Goal: Task Accomplishment & Management: Manage account settings

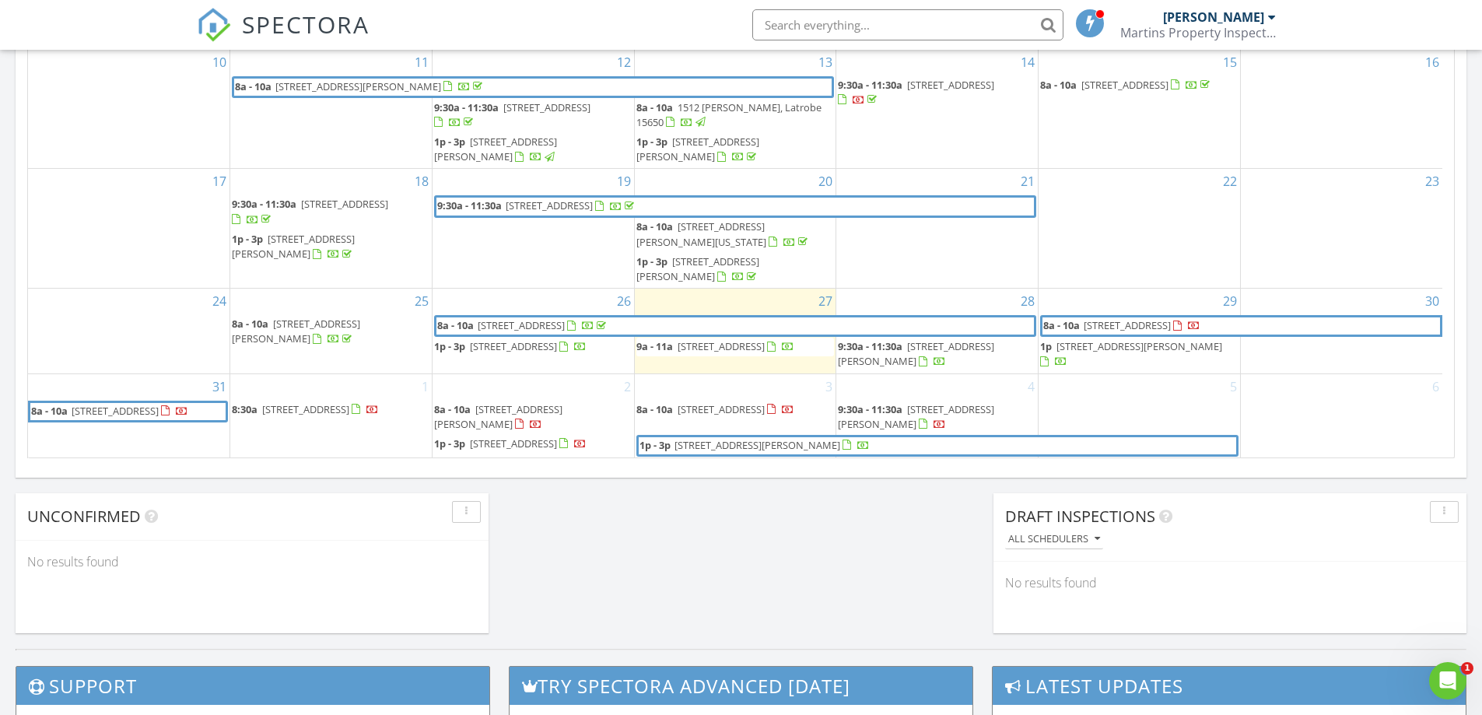
scroll to position [934, 0]
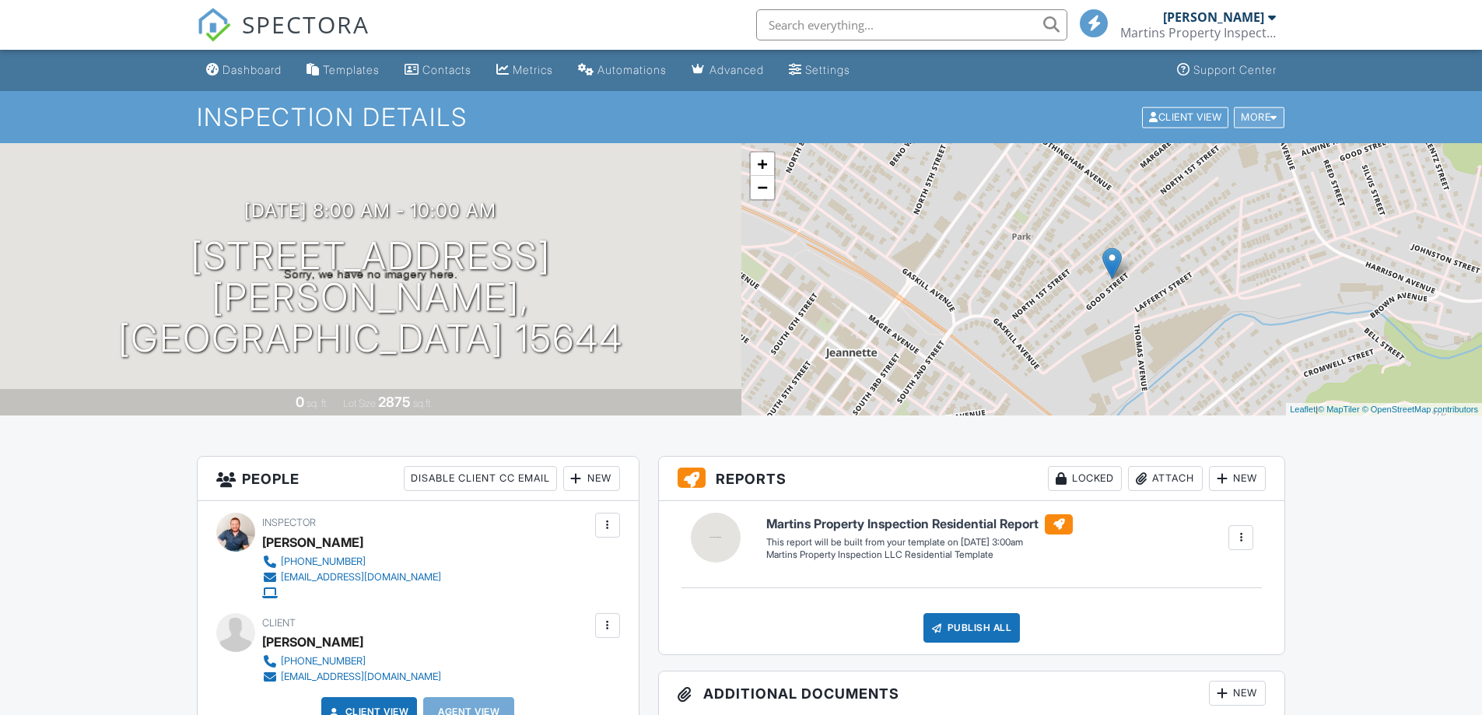
click at [1246, 122] on div "More" at bounding box center [1259, 117] width 51 height 21
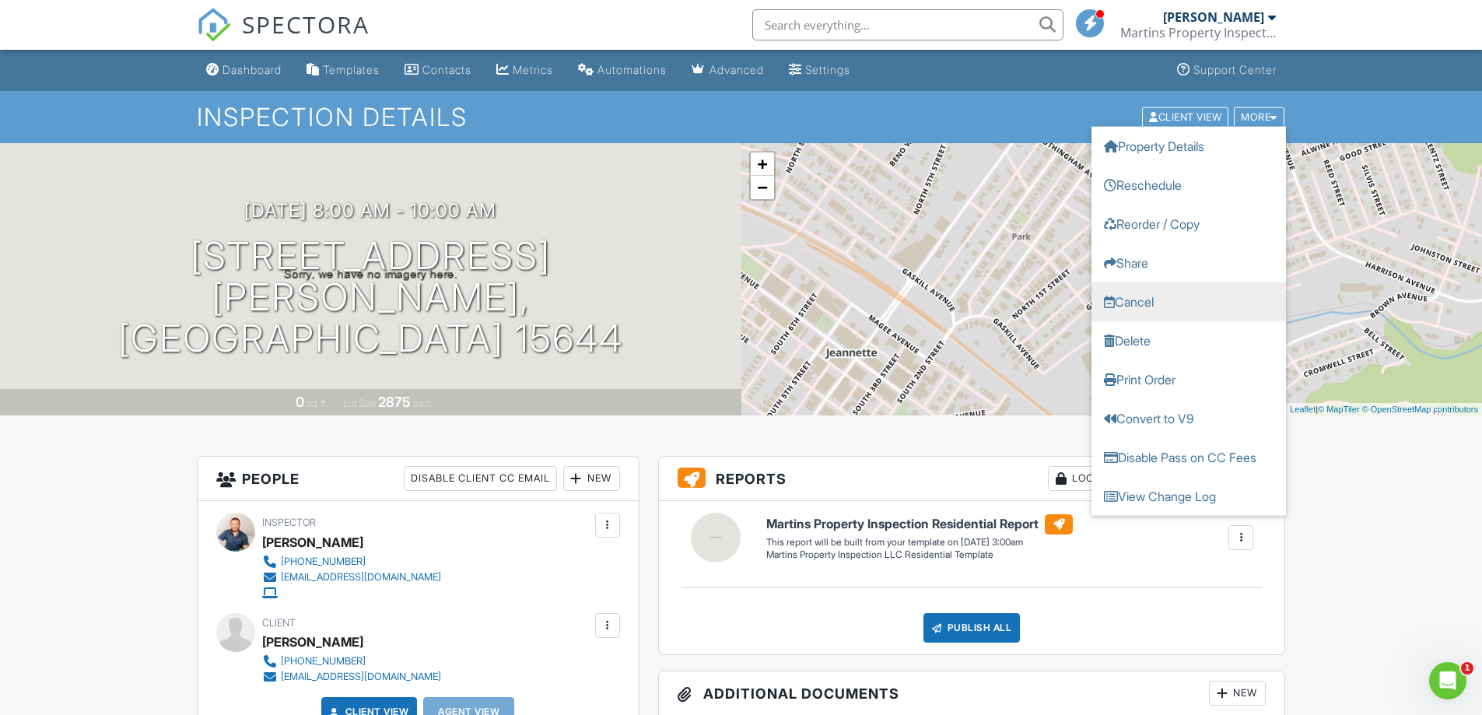
click at [1155, 295] on link "Cancel" at bounding box center [1189, 301] width 195 height 39
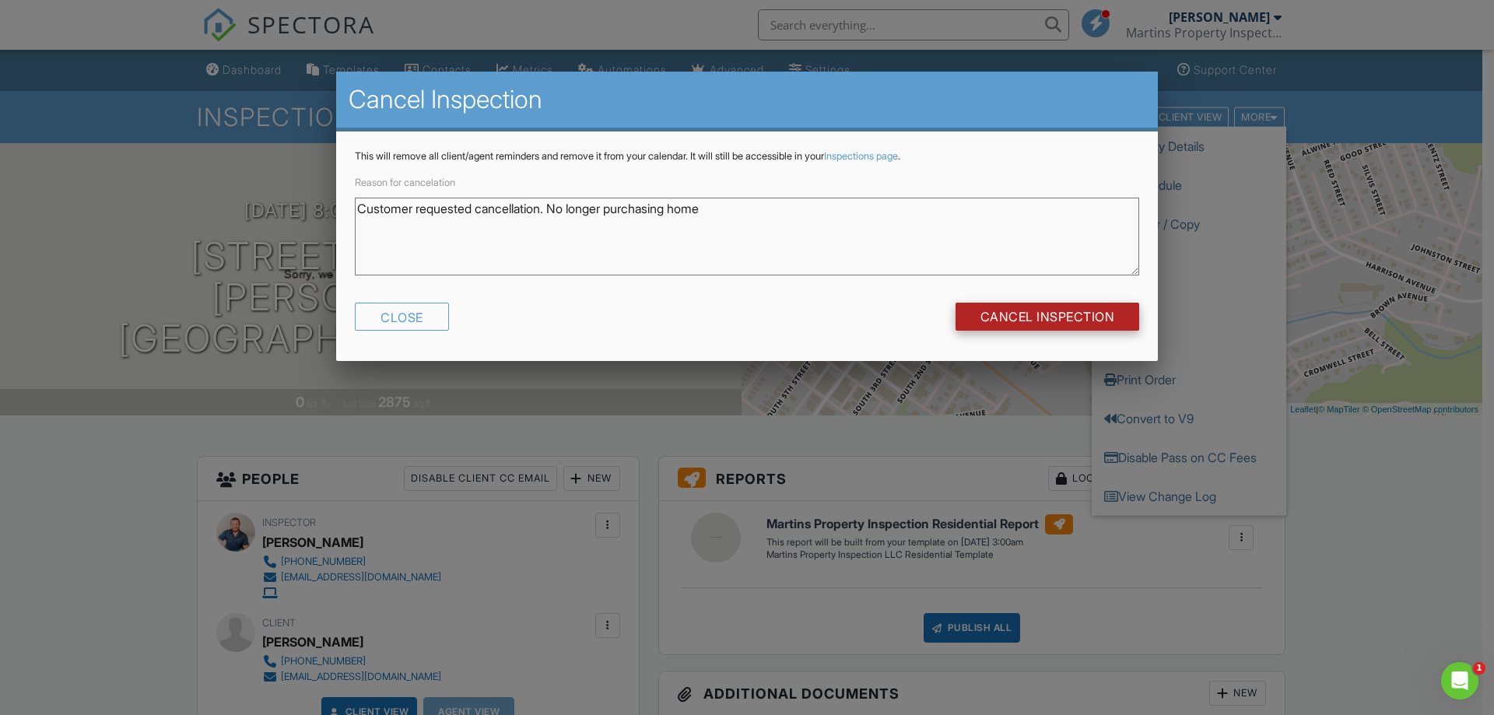
type textarea "Customer requested cancellation. No longer purchasing home"
click at [1085, 308] on input "Cancel Inspection" at bounding box center [1047, 317] width 184 height 28
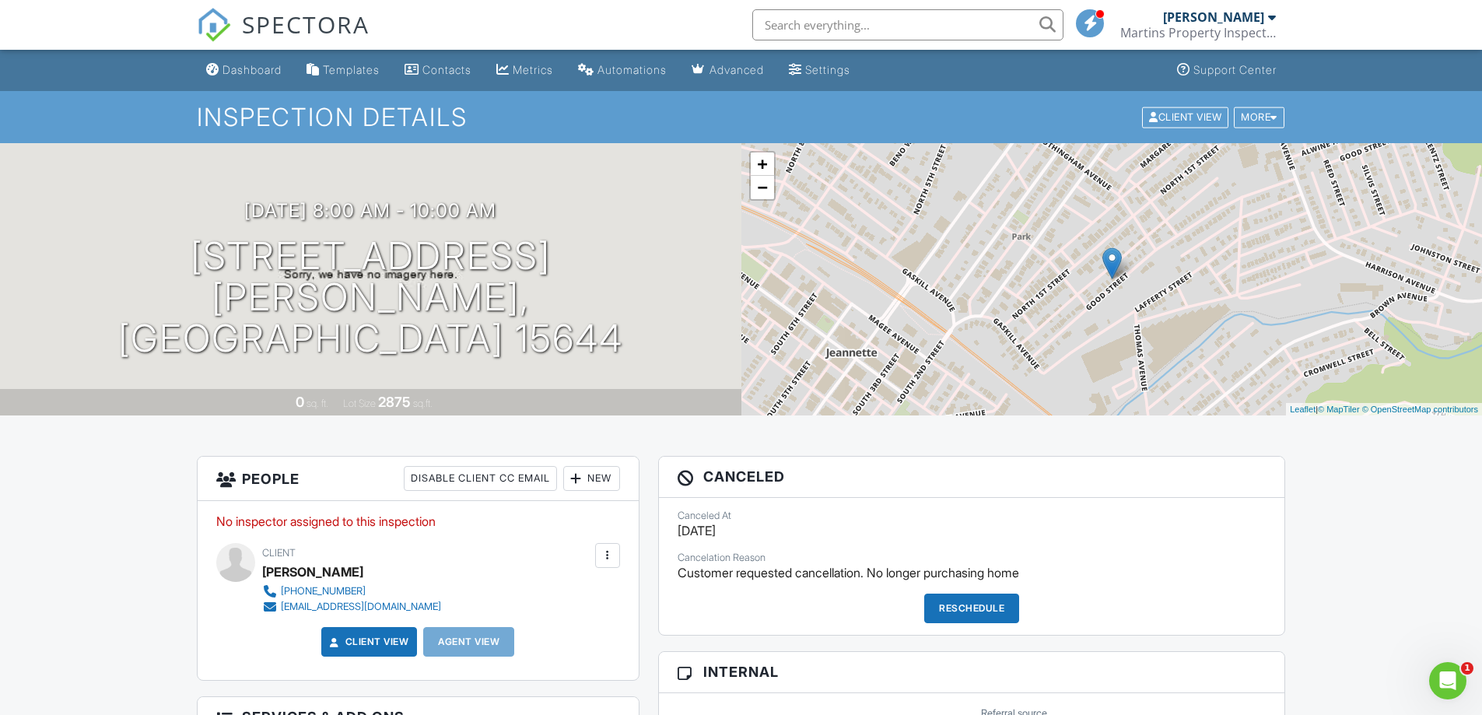
click at [251, 71] on div "Dashboard" at bounding box center [252, 69] width 59 height 13
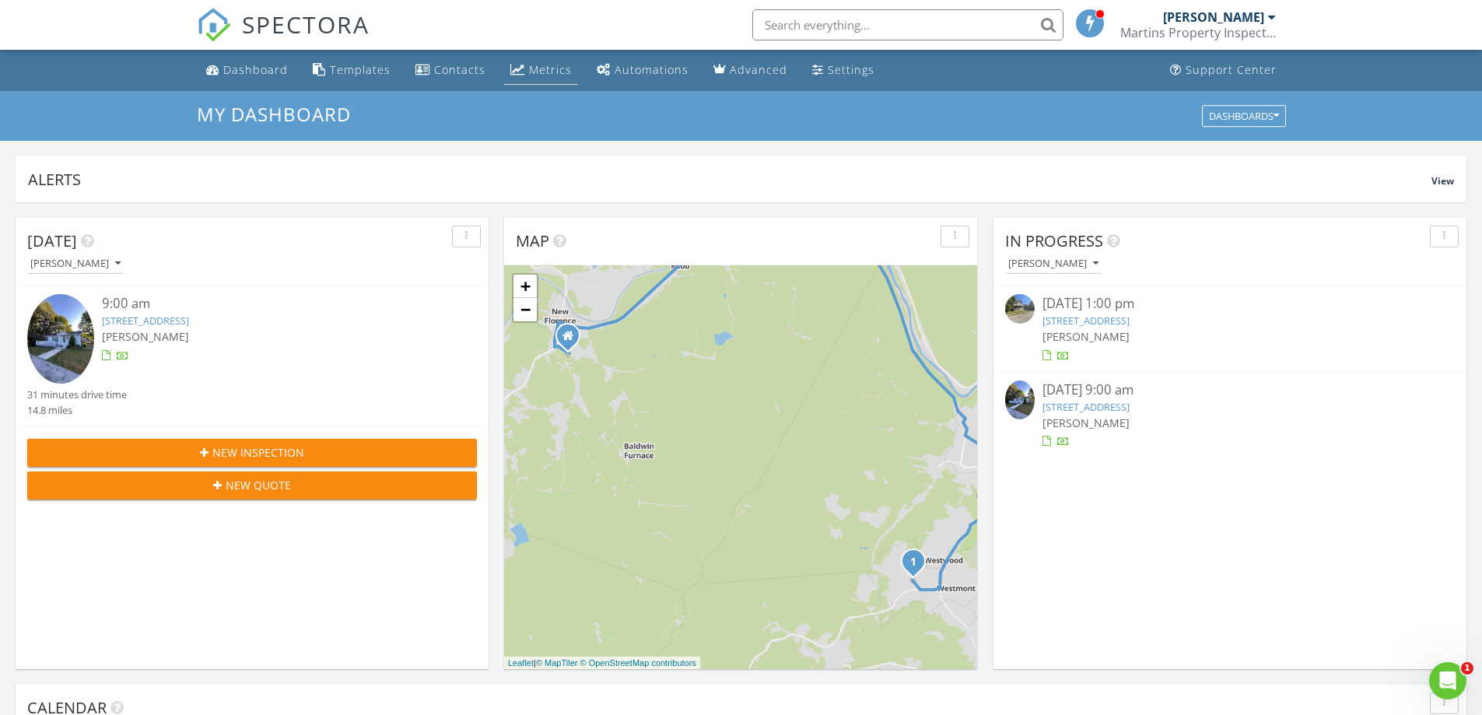
click at [552, 72] on div "Metrics" at bounding box center [550, 69] width 43 height 15
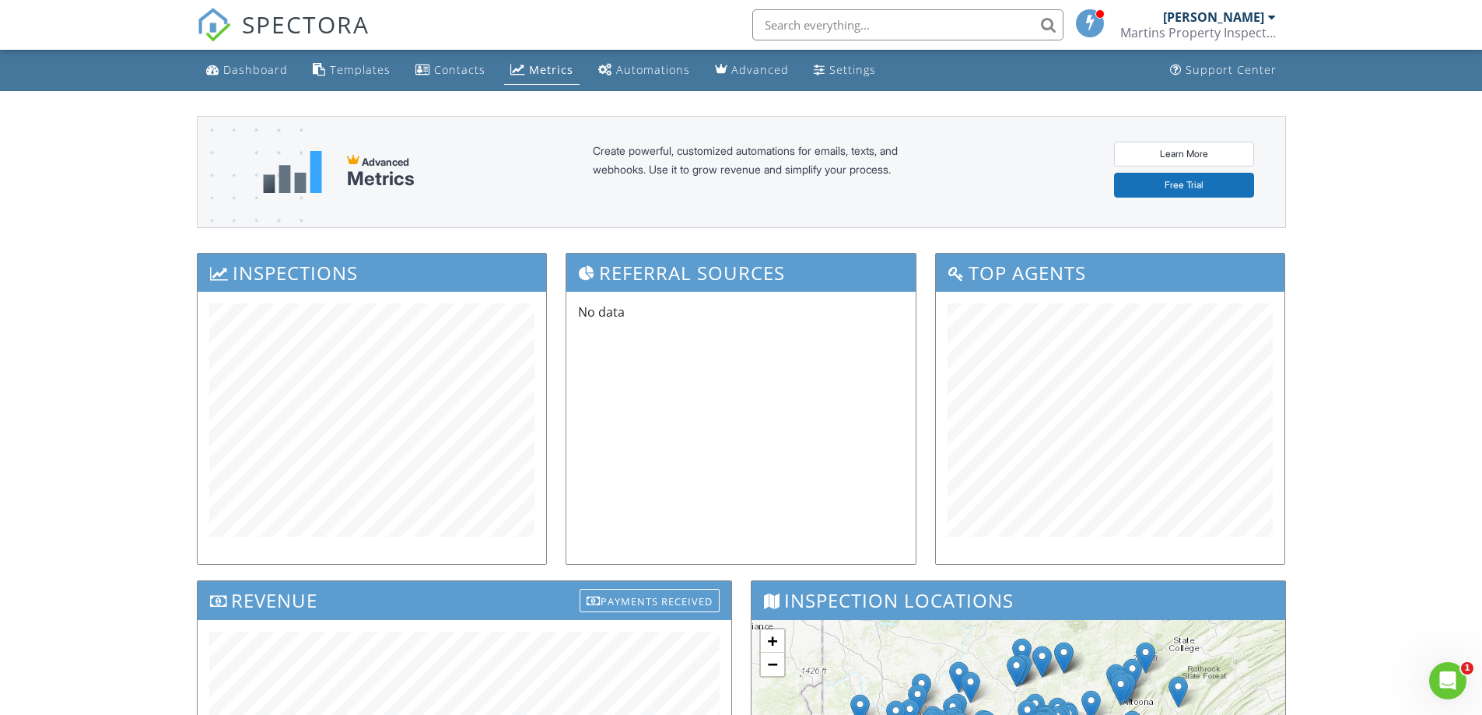
click at [256, 76] on link "Dashboard" at bounding box center [247, 70] width 94 height 29
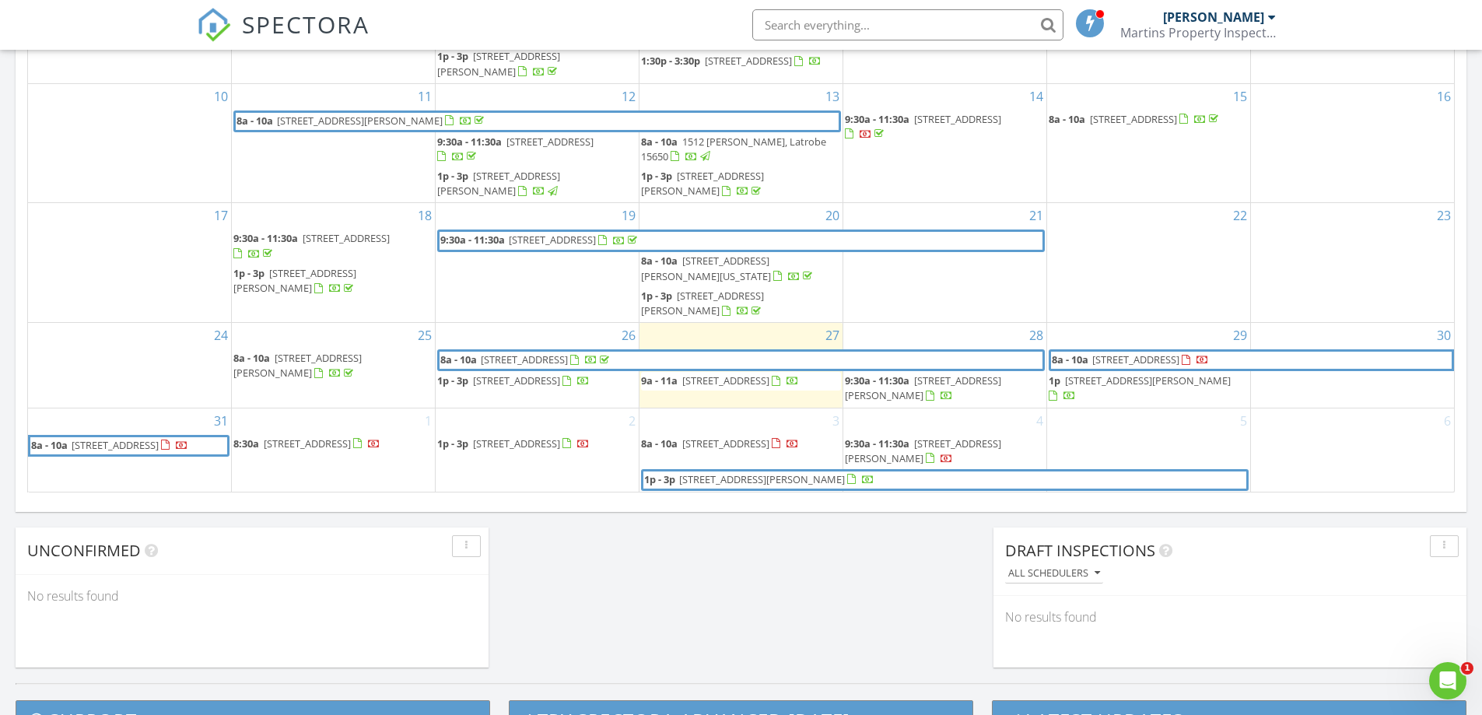
scroll to position [934, 0]
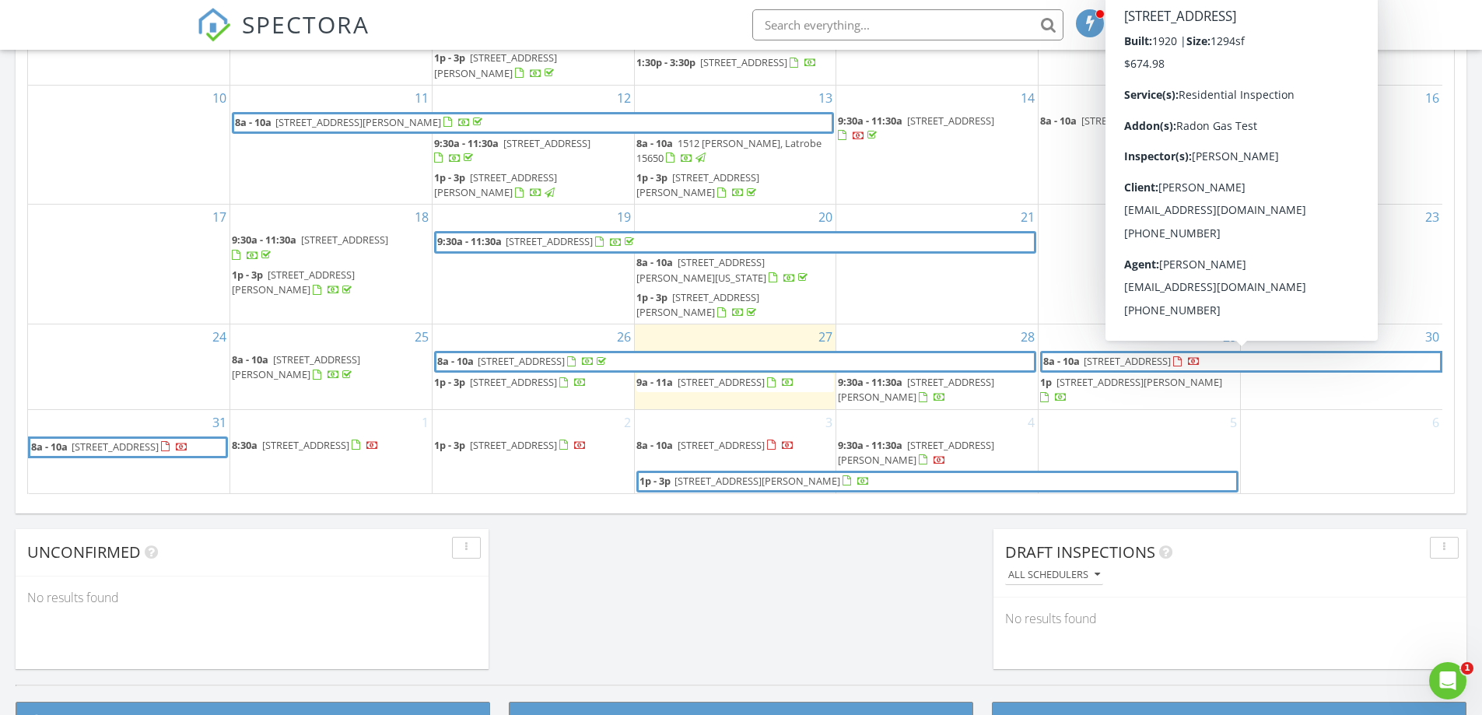
click at [1201, 364] on div at bounding box center [1194, 363] width 12 height 12
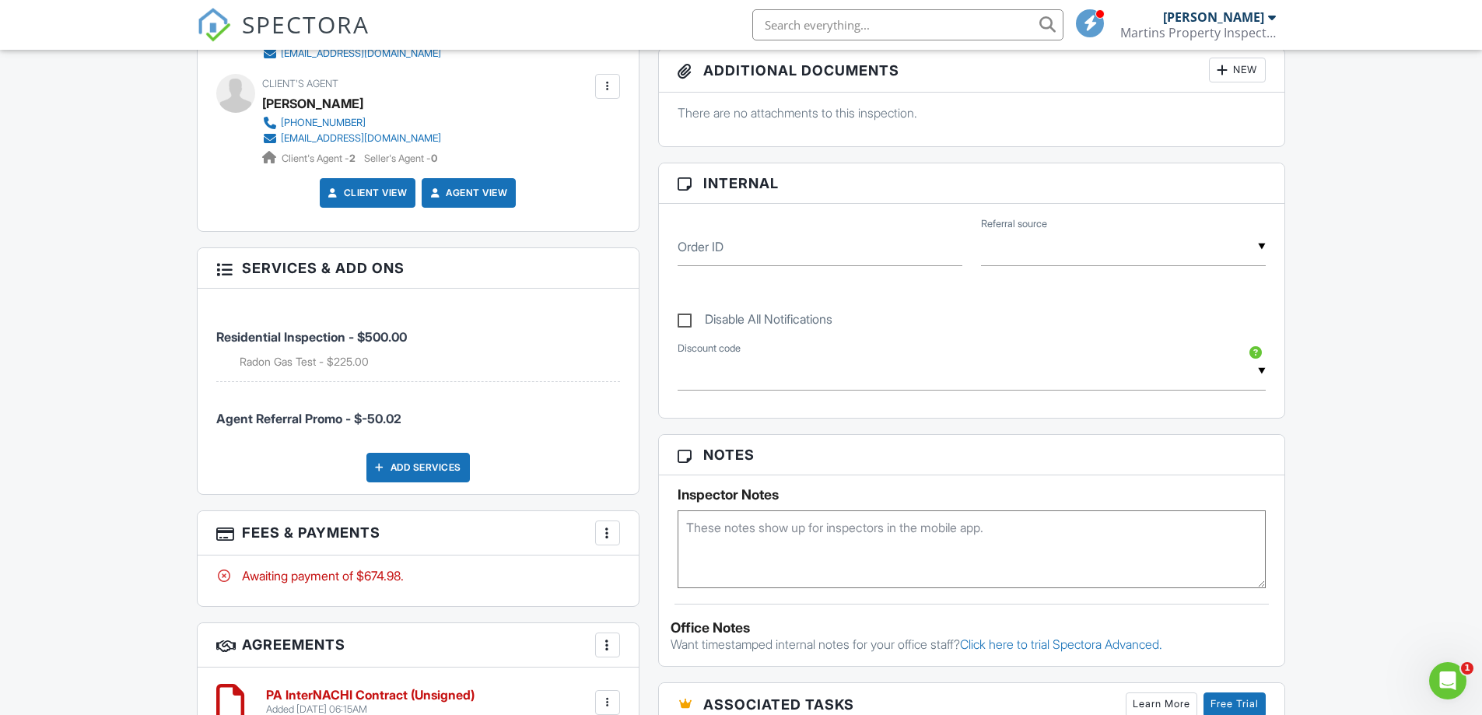
scroll to position [622, 0]
click at [228, 274] on div at bounding box center [224, 269] width 16 height 16
click at [215, 285] on h3 "Services & Add ons" at bounding box center [418, 269] width 441 height 40
click at [397, 271] on h3 "Services & Add ons" at bounding box center [418, 269] width 441 height 40
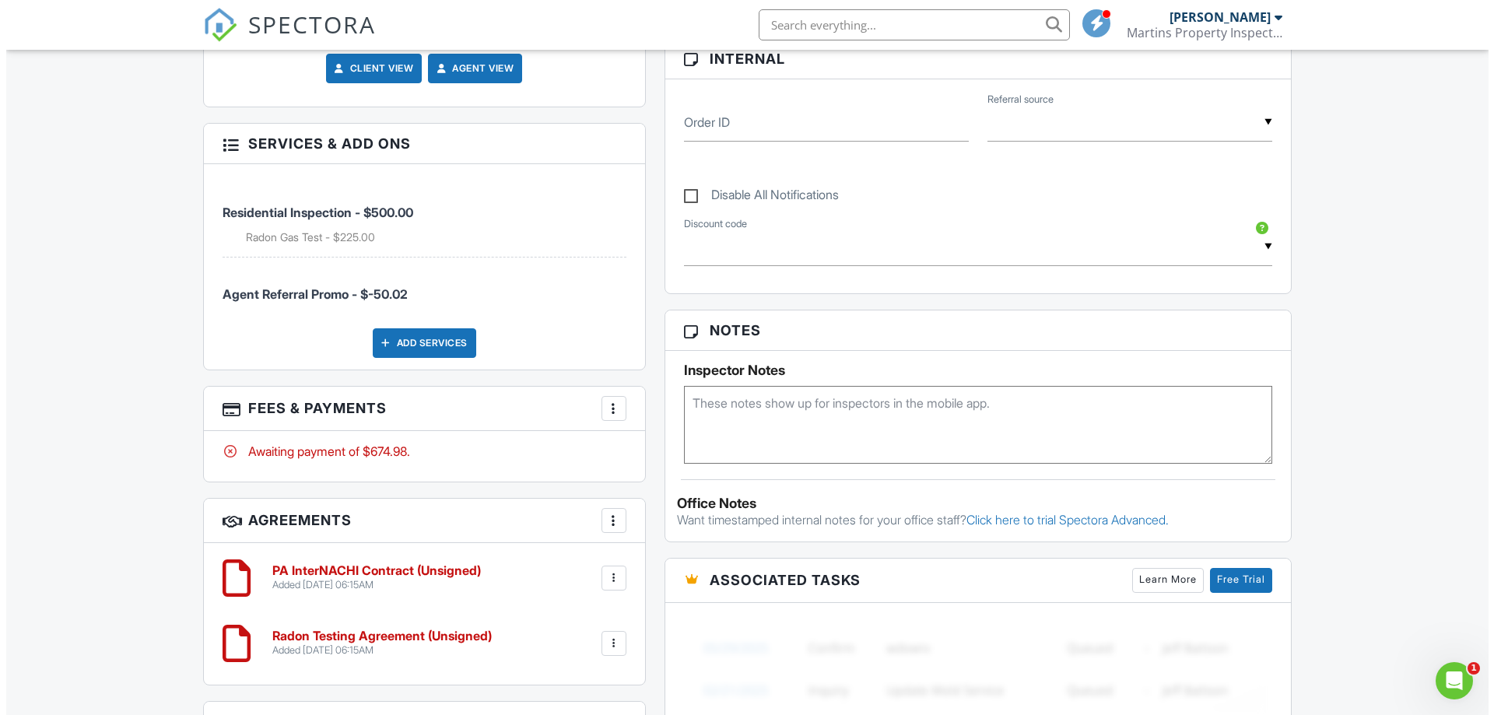
scroll to position [778, 0]
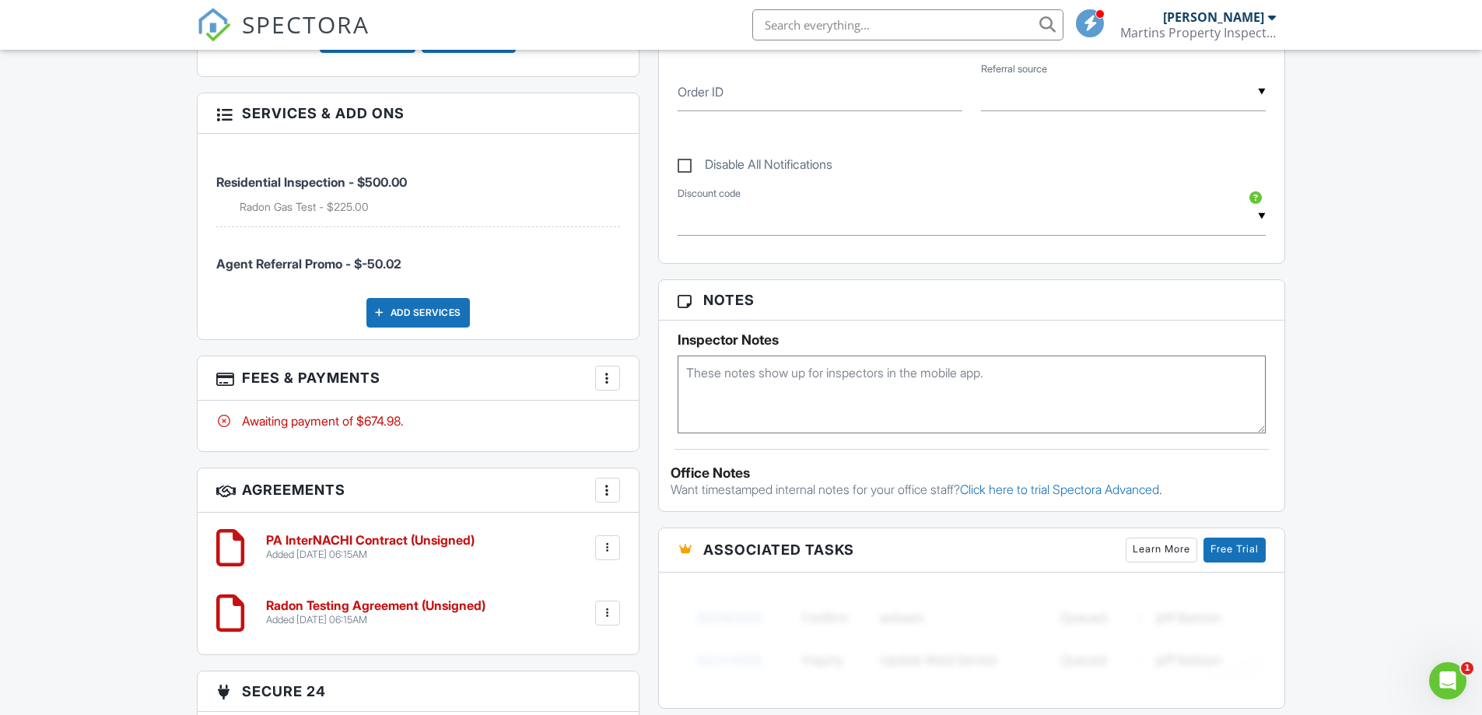
click at [610, 373] on div at bounding box center [608, 378] width 16 height 16
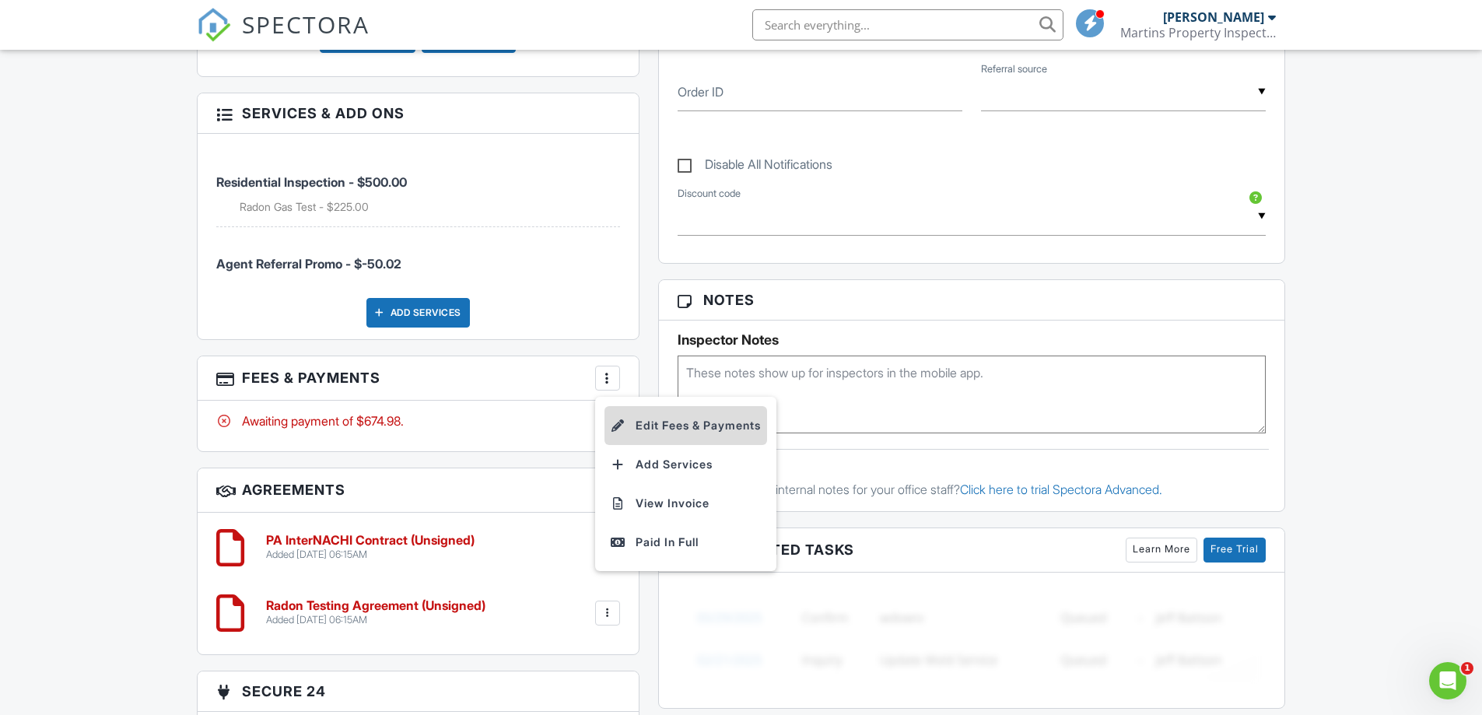
click at [656, 434] on li "Edit Fees & Payments" at bounding box center [686, 425] width 163 height 39
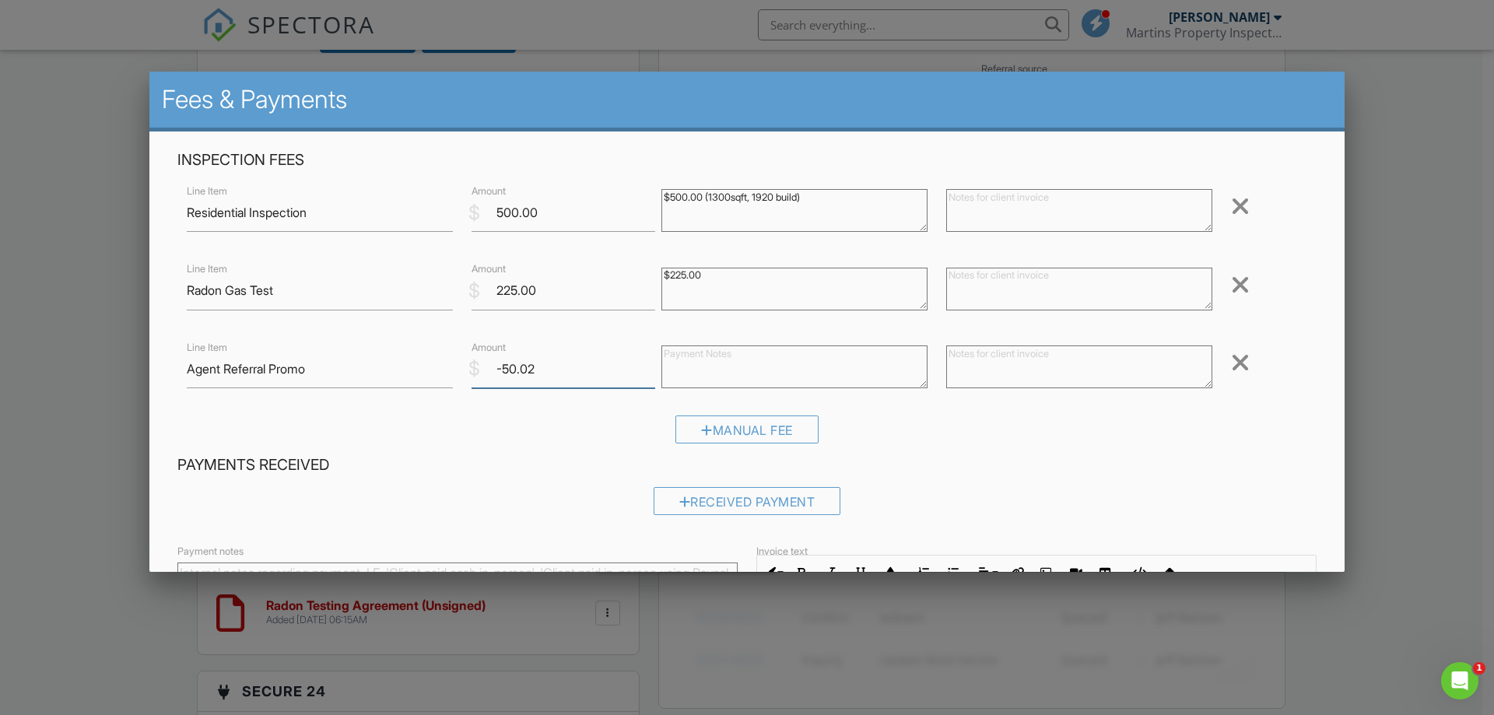
click at [594, 384] on input "-50.02" at bounding box center [564, 369] width 184 height 38
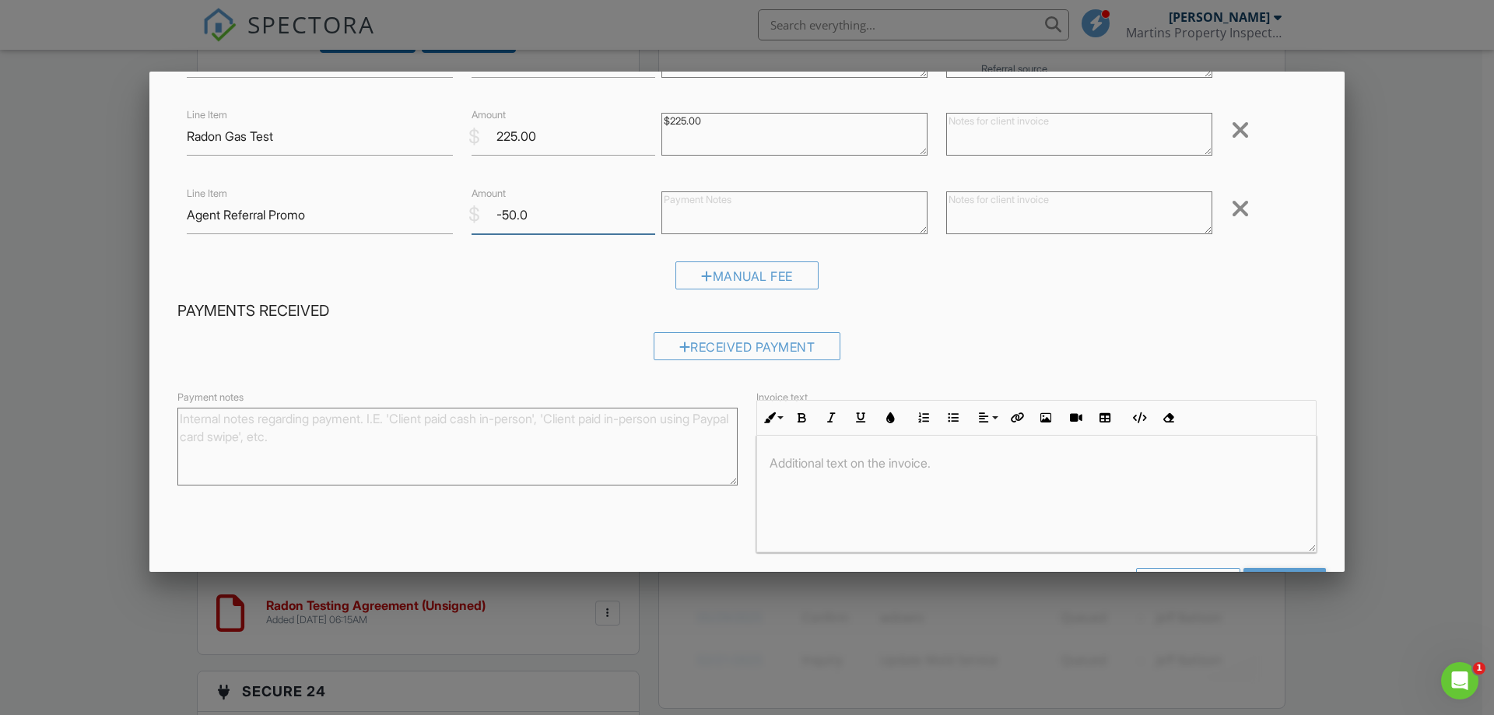
scroll to position [209, 0]
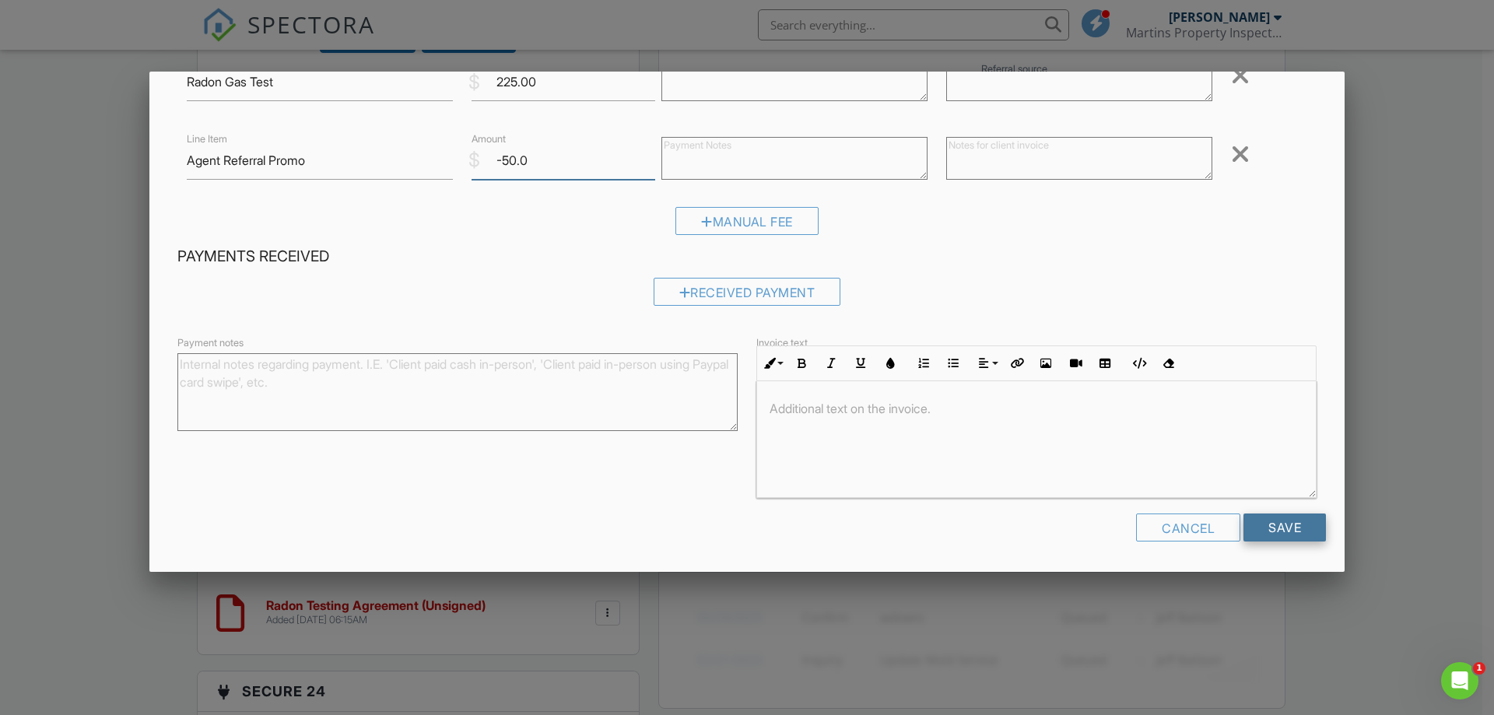
type input "-50.0"
click at [1264, 529] on input "Save" at bounding box center [1284, 528] width 82 height 28
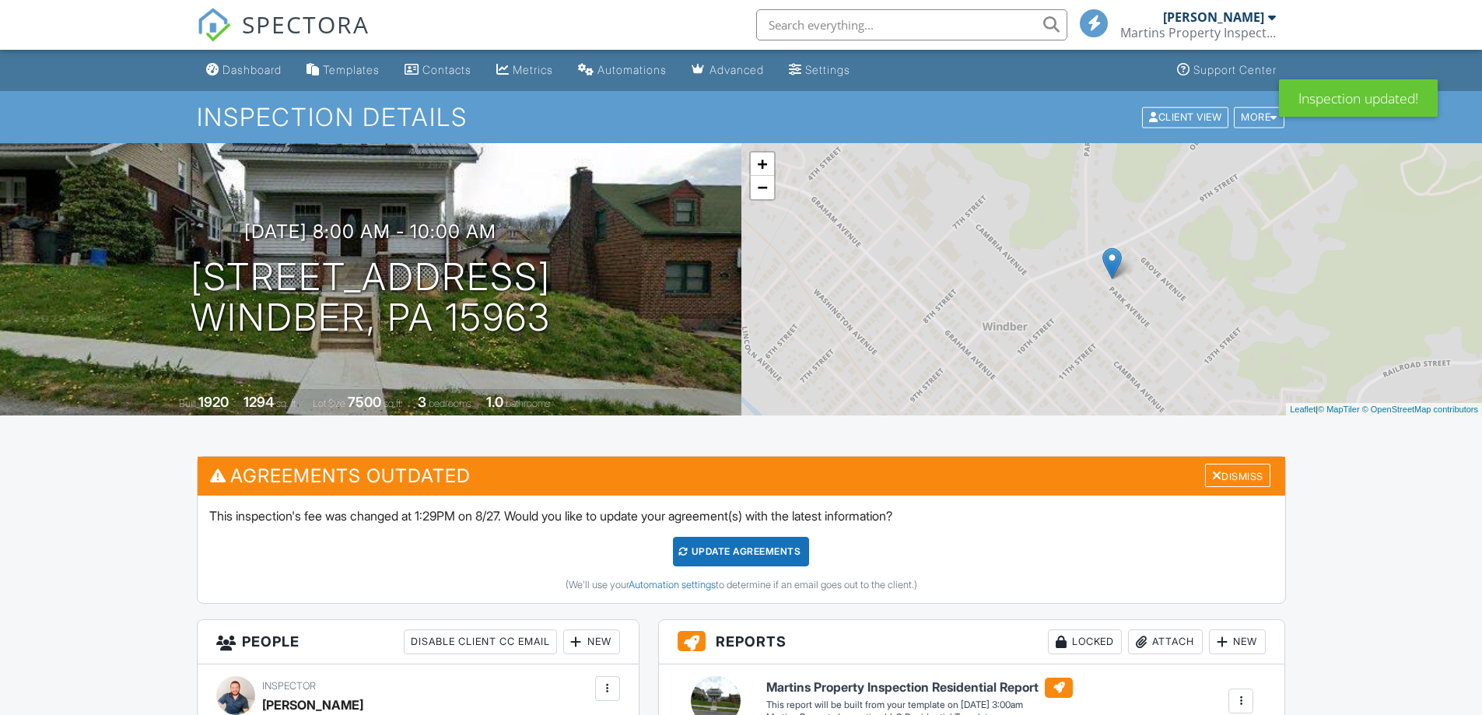
click at [727, 537] on div "Update Agreements" at bounding box center [741, 552] width 136 height 30
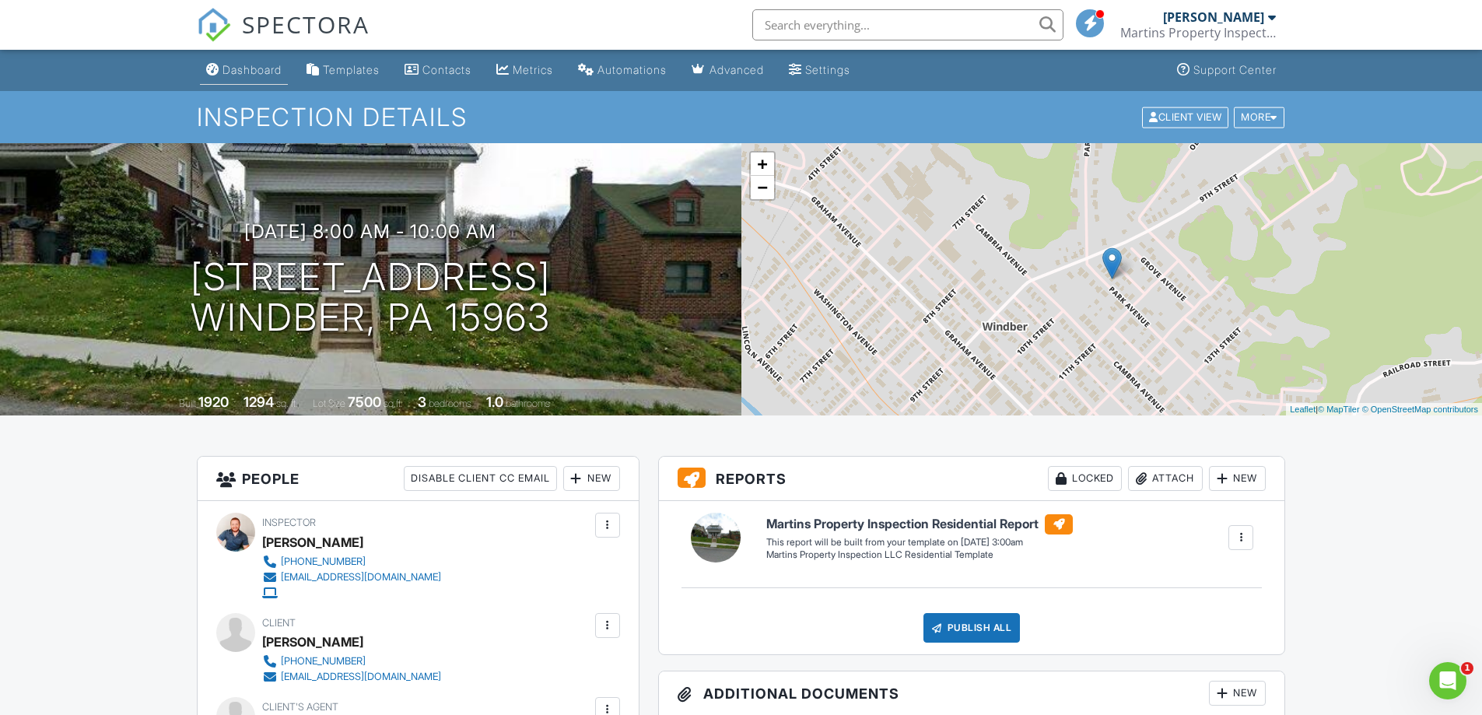
click at [242, 77] on link "Dashboard" at bounding box center [244, 70] width 88 height 29
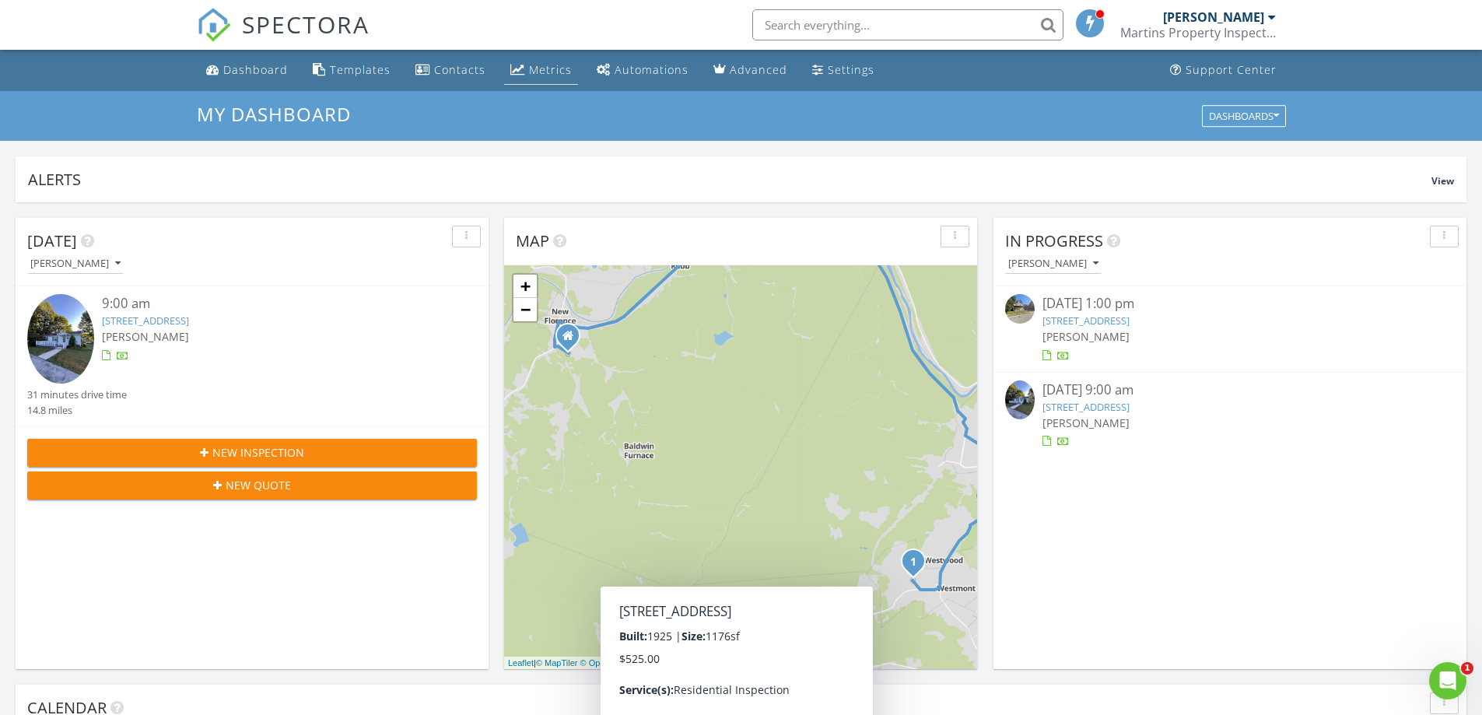
click at [531, 62] on div "Metrics" at bounding box center [550, 69] width 43 height 15
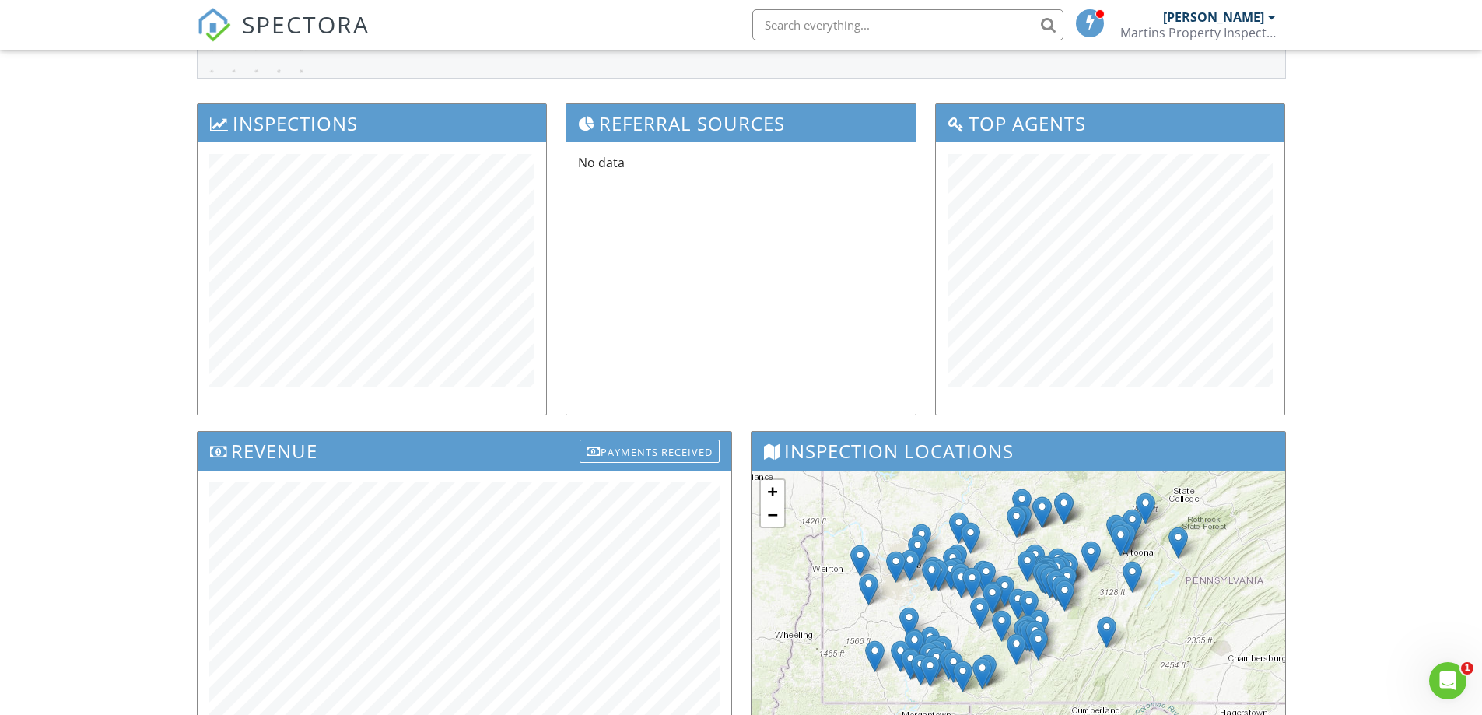
scroll to position [156, 0]
